Goal: Task Accomplishment & Management: Use online tool/utility

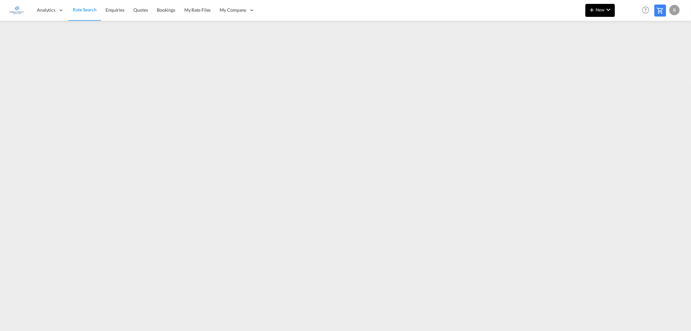
click at [608, 8] on md-icon "icon-chevron-down" at bounding box center [609, 10] width 8 height 8
click at [629, 48] on span "Ratesheet" at bounding box center [627, 48] width 7 height 13
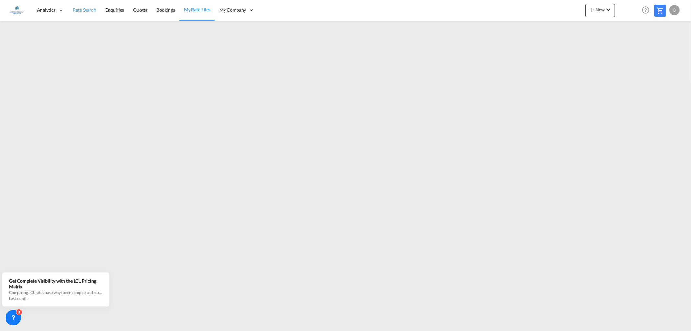
drag, startPoint x: 88, startPoint y: 7, endPoint x: 93, endPoint y: 11, distance: 7.2
click at [88, 7] on span "Rate Search" at bounding box center [84, 10] width 23 height 6
